Goal: Purchase product/service

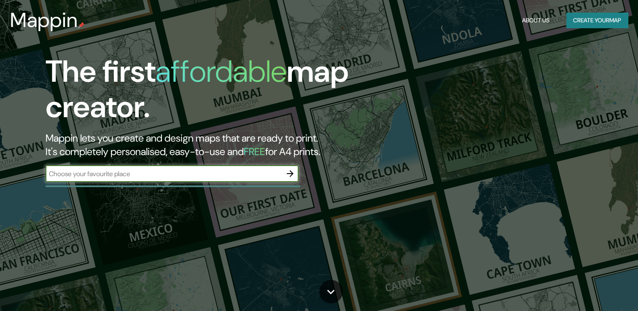
type input "[GEOGRAPHIC_DATA]"
click at [293, 174] on icon "button" at bounding box center [290, 174] width 10 height 10
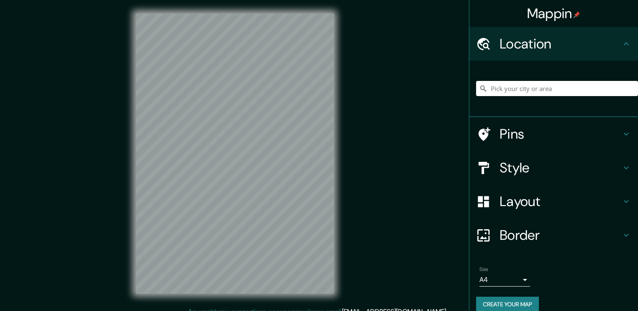
click at [568, 128] on h4 "Pins" at bounding box center [559, 134] width 121 height 17
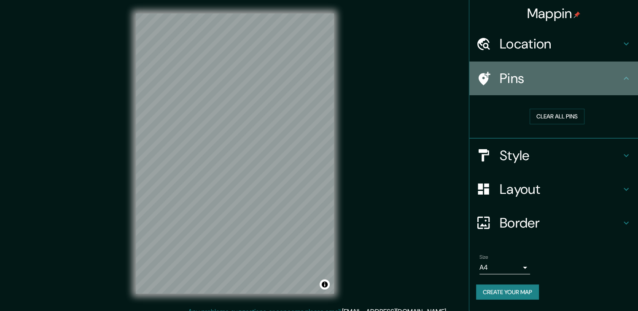
click at [534, 80] on h4 "Pins" at bounding box center [559, 78] width 121 height 17
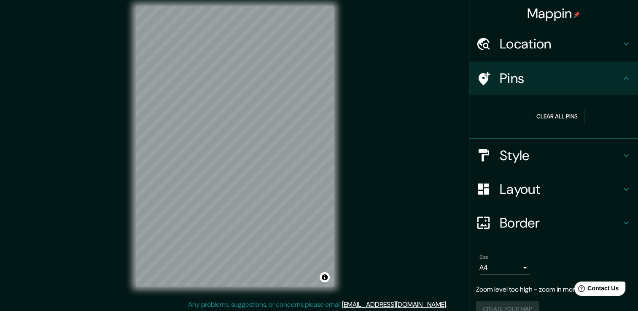
scroll to position [9, 0]
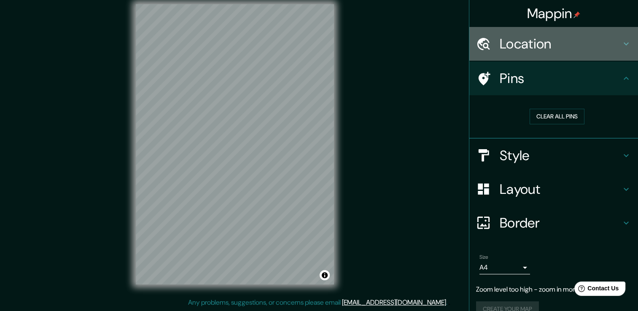
click at [547, 45] on h4 "Location" at bounding box center [559, 43] width 121 height 17
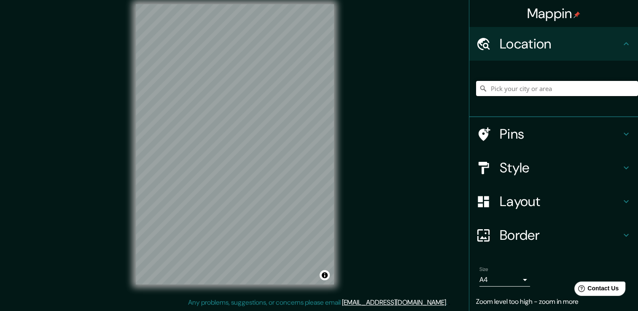
click at [525, 91] on input "Pick your city or area" at bounding box center [557, 88] width 162 height 15
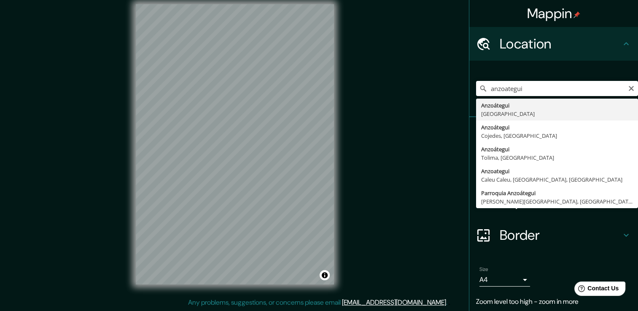
type input "Anzoátegui, [GEOGRAPHIC_DATA]"
